Goal: Transaction & Acquisition: Purchase product/service

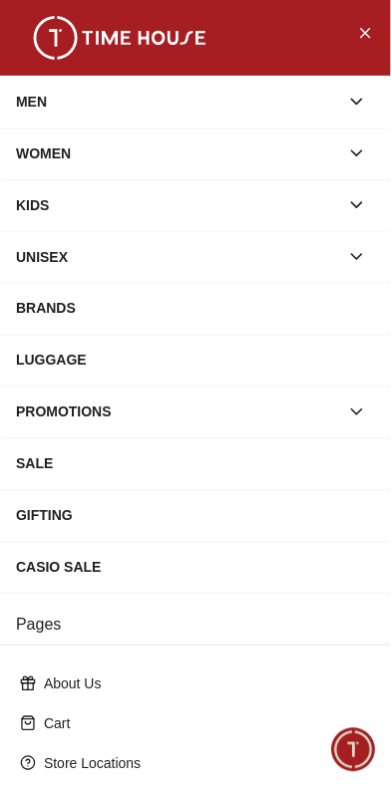
click at [145, 482] on div "SALE" at bounding box center [195, 464] width 359 height 36
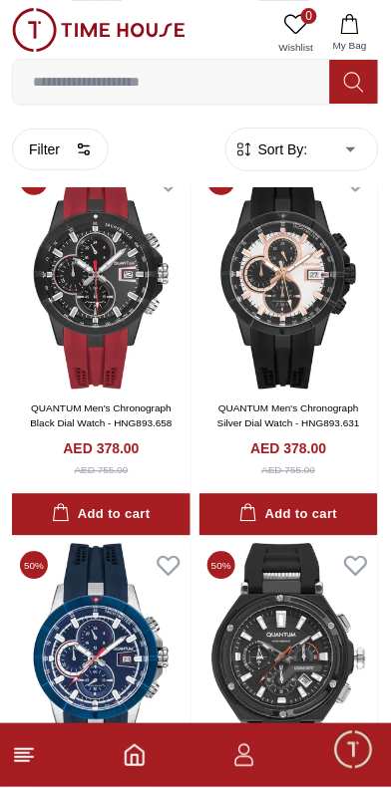
scroll to position [927, 0]
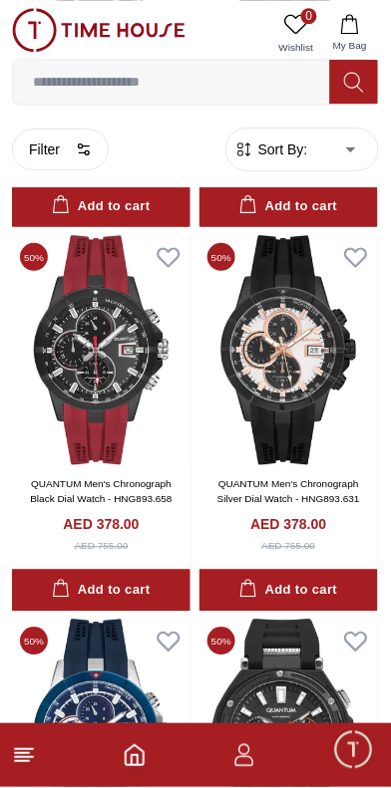
click at [32, 761] on icon at bounding box center [24, 756] width 24 height 24
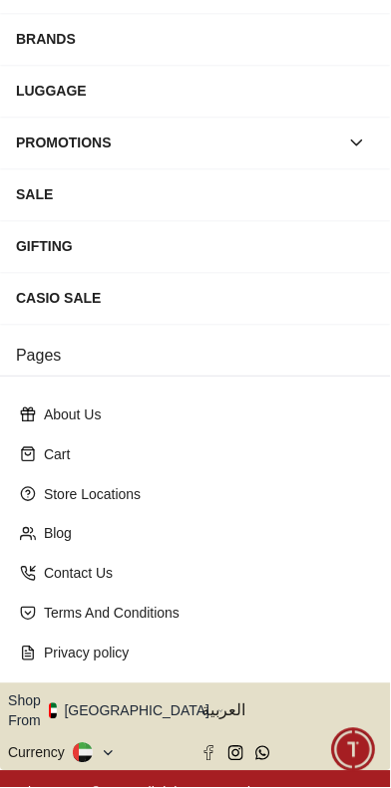
scroll to position [495, 0]
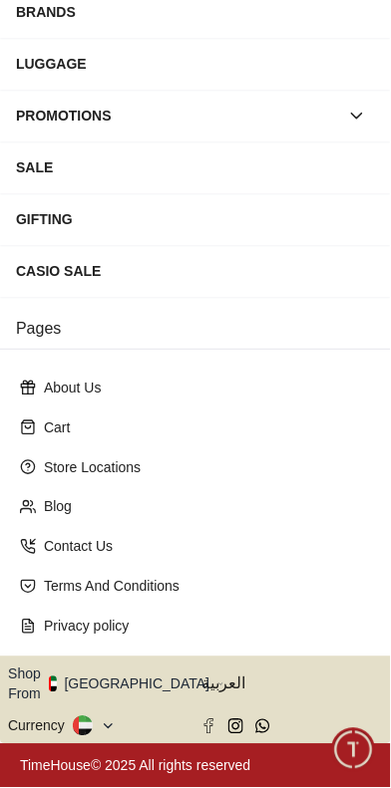
click at [159, 665] on button "Shop From [GEOGRAPHIC_DATA]" at bounding box center [116, 685] width 216 height 40
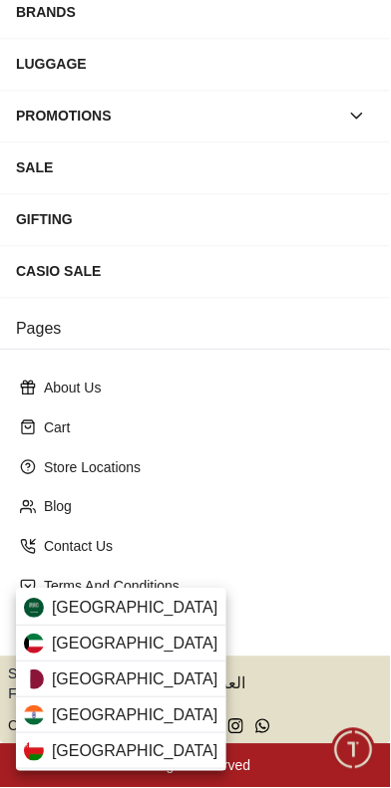
click at [161, 599] on span "[GEOGRAPHIC_DATA]" at bounding box center [135, 609] width 166 height 24
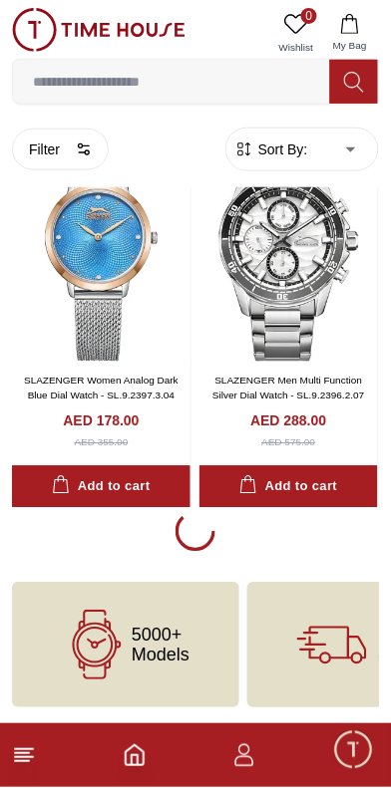
scroll to position [8380, 0]
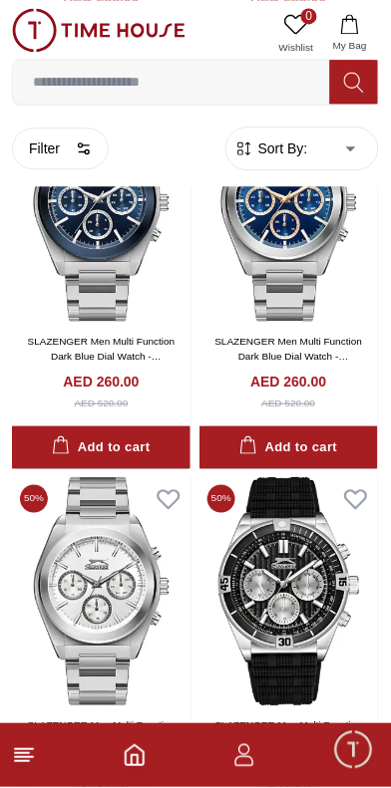
click at [20, 762] on line at bounding box center [22, 762] width 14 height 0
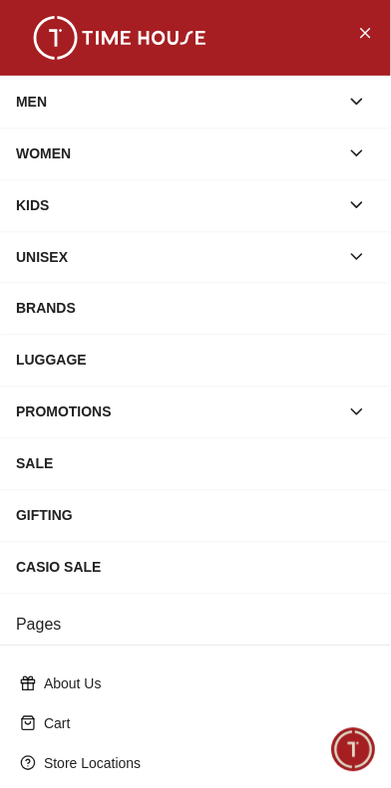
scroll to position [495, 0]
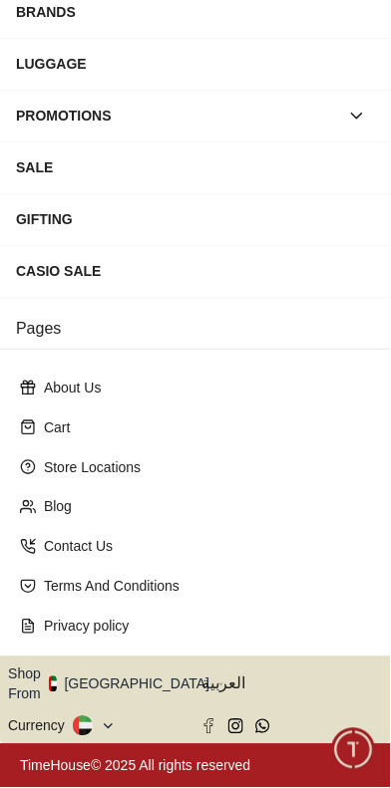
click at [153, 665] on button "Shop From [GEOGRAPHIC_DATA]" at bounding box center [116, 685] width 216 height 40
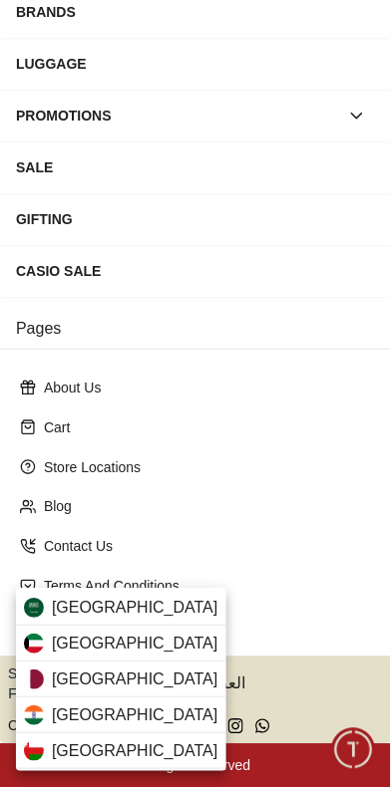
click at [158, 603] on span "[GEOGRAPHIC_DATA]" at bounding box center [135, 609] width 166 height 24
